Goal: Information Seeking & Learning: Learn about a topic

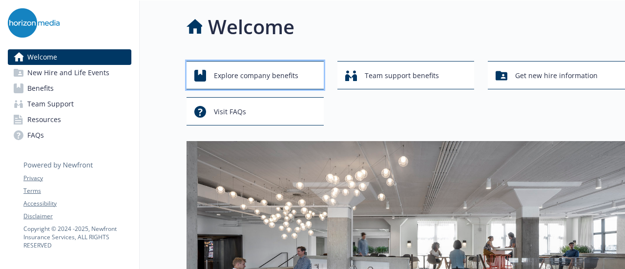
click at [230, 69] on span "Explore company benefits" at bounding box center [256, 75] width 85 height 19
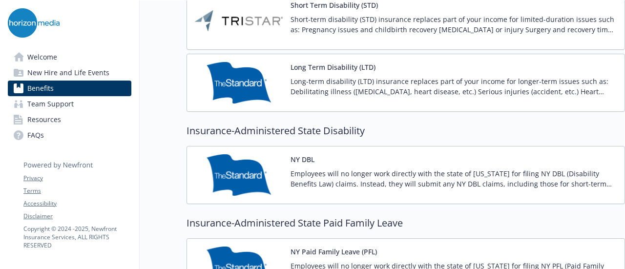
scroll to position [867, 0]
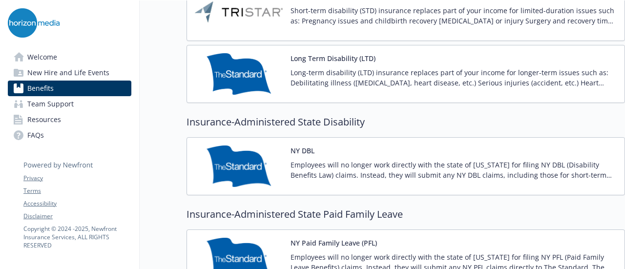
click at [79, 106] on link "Team Support" at bounding box center [70, 104] width 124 height 16
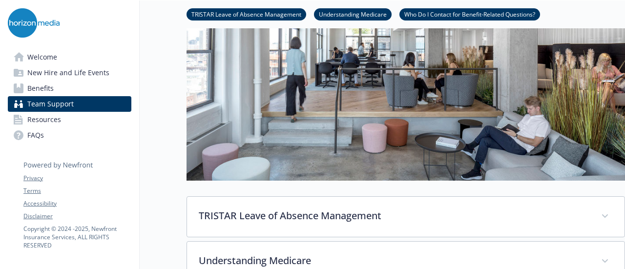
scroll to position [414, 0]
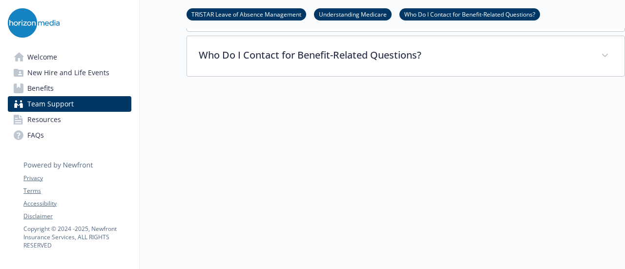
click at [71, 117] on link "Resources" at bounding box center [70, 120] width 124 height 16
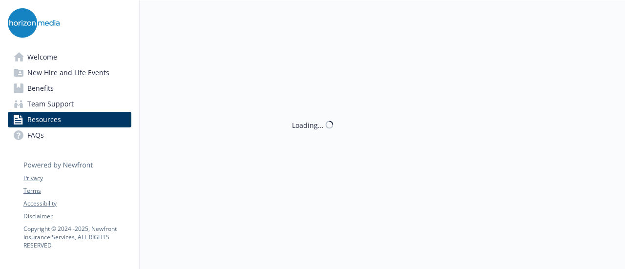
scroll to position [414, 0]
